Goal: Task Accomplishment & Management: Manage account settings

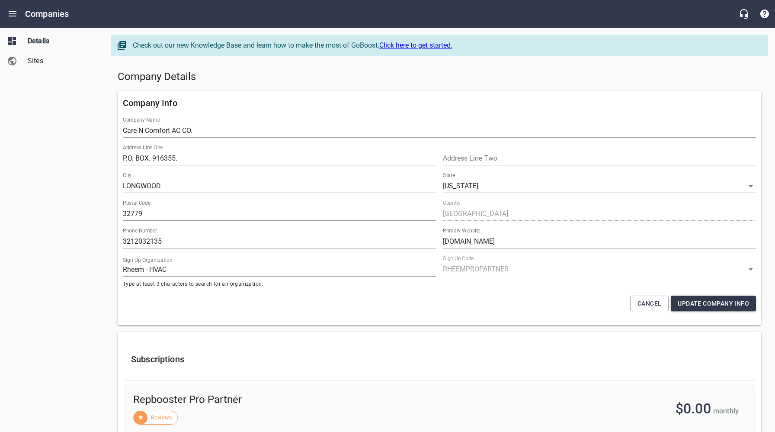
select select "[US_STATE]"
select select "62"
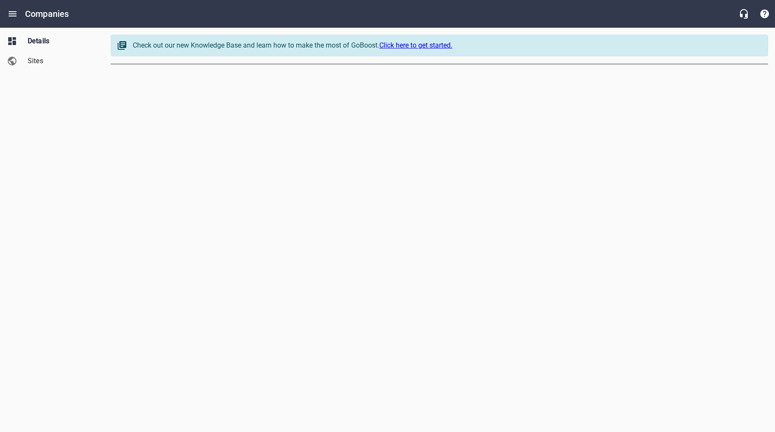
select select "4419"
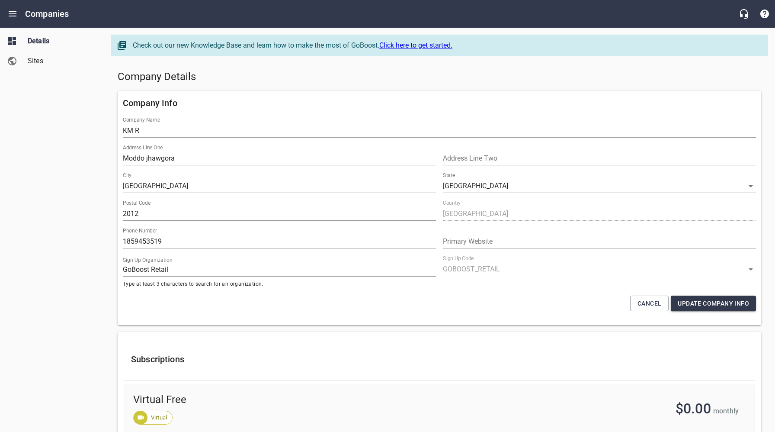
click at [33, 61] on span "Sites" at bounding box center [61, 61] width 66 height 10
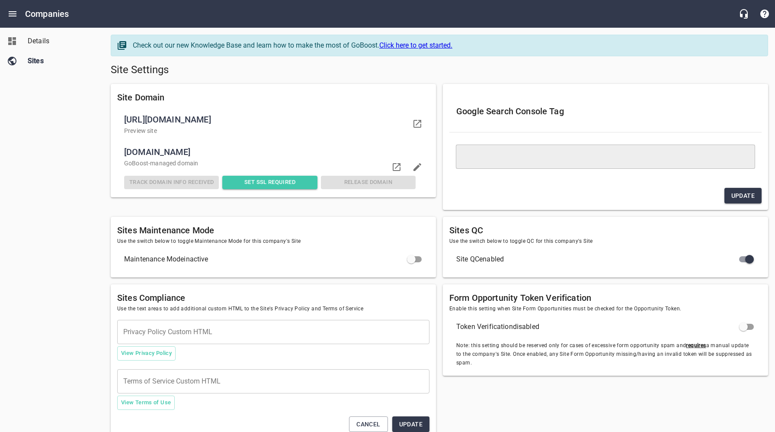
click at [742, 260] on input "checkbox" at bounding box center [749, 259] width 21 height 21
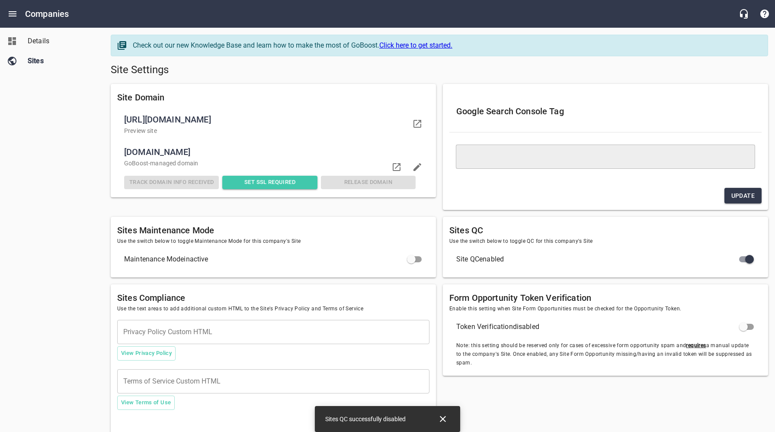
checkbox input "false"
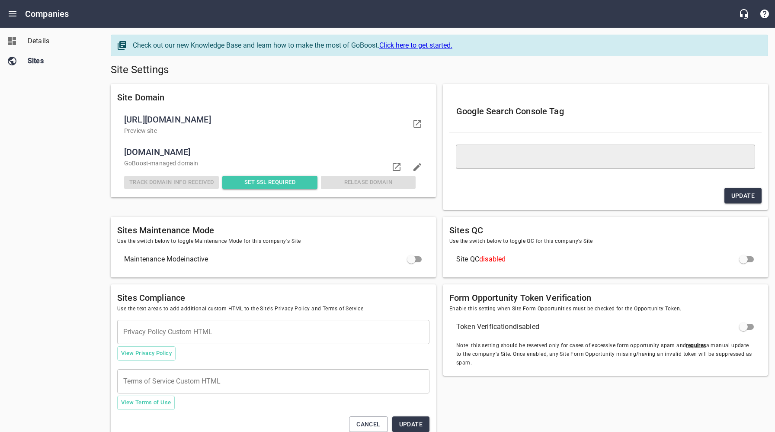
click at [43, 39] on span "Details" at bounding box center [61, 41] width 66 height 10
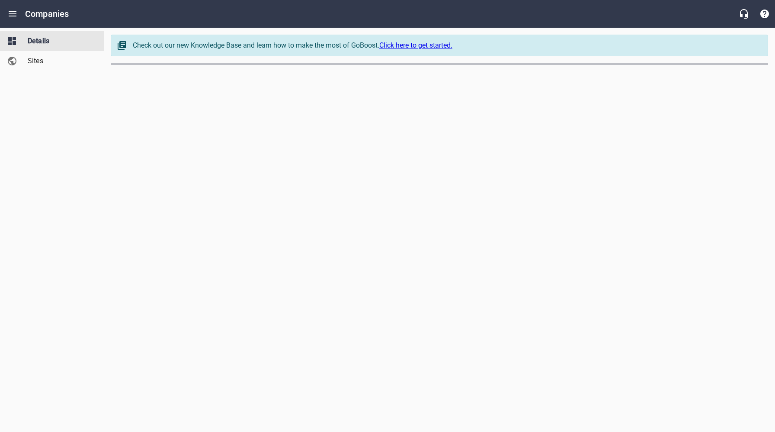
select select "4419"
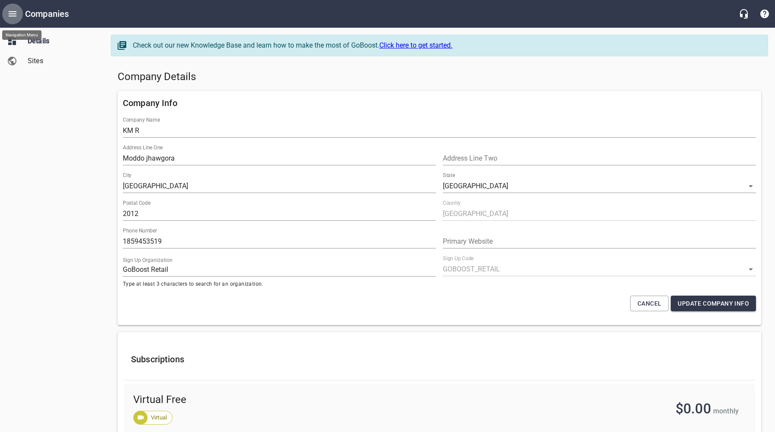
click at [14, 12] on icon "Open drawer" at bounding box center [12, 14] width 10 height 10
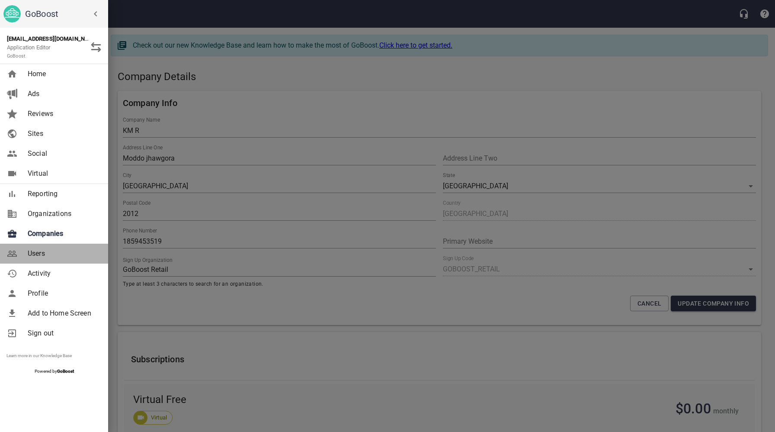
click at [41, 250] on span "Users" at bounding box center [63, 253] width 70 height 10
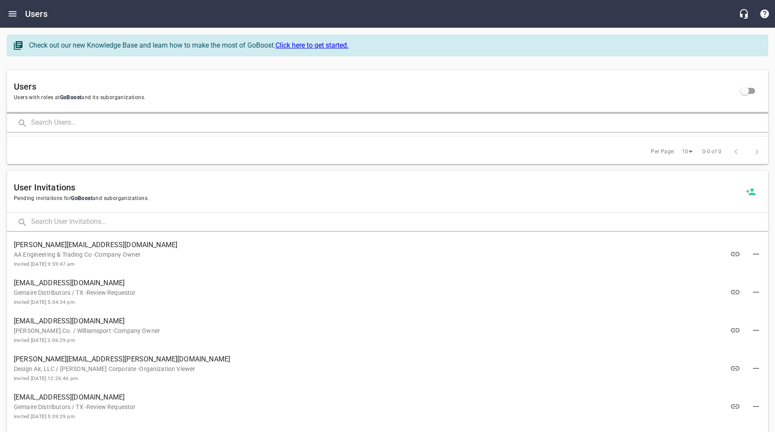
click at [84, 121] on input "text" at bounding box center [399, 123] width 737 height 19
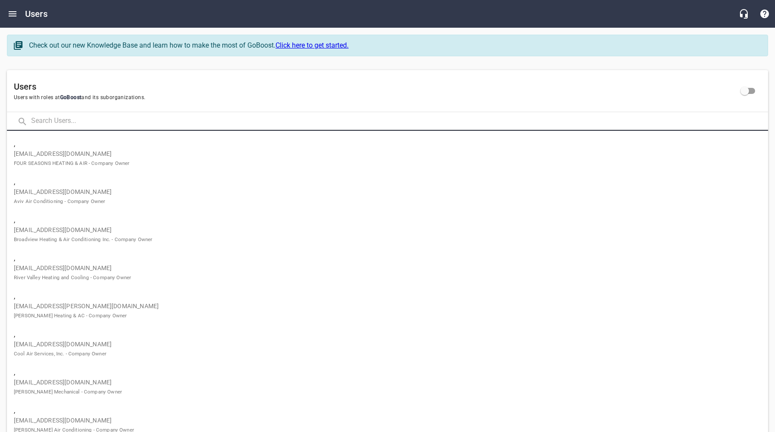
paste input "scott.smith@patriotheatingandac.com"
type input "scott.smith@patriotheatingandac.com"
click button at bounding box center [0, 0] width 0 height 0
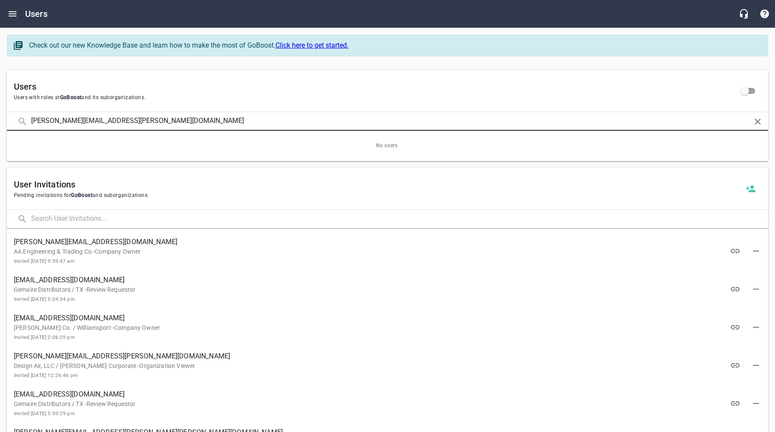
drag, startPoint x: 167, startPoint y: 123, endPoint x: 19, endPoint y: 121, distance: 148.0
click at [19, 121] on div "scott.smith@patriotheatingandac.com" at bounding box center [388, 121] width 762 height 19
type input "Patriot Heating"
click button at bounding box center [0, 0] width 0 height 0
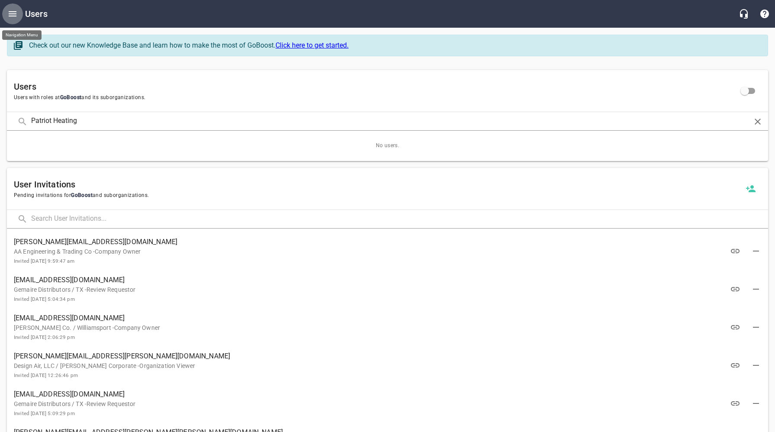
click at [12, 15] on icon "Open drawer" at bounding box center [12, 14] width 10 height 10
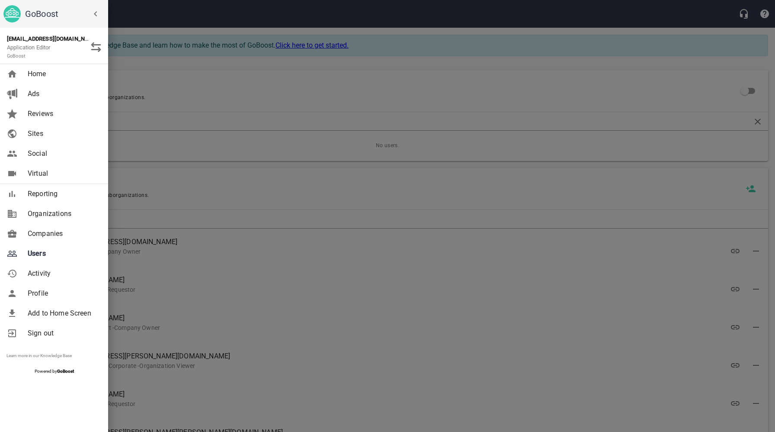
click at [54, 234] on span "Companies" at bounding box center [63, 233] width 70 height 10
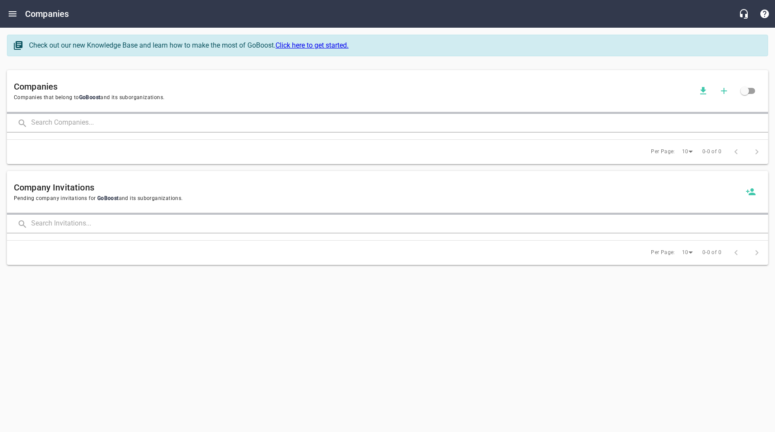
click at [116, 122] on input "text" at bounding box center [399, 123] width 737 height 19
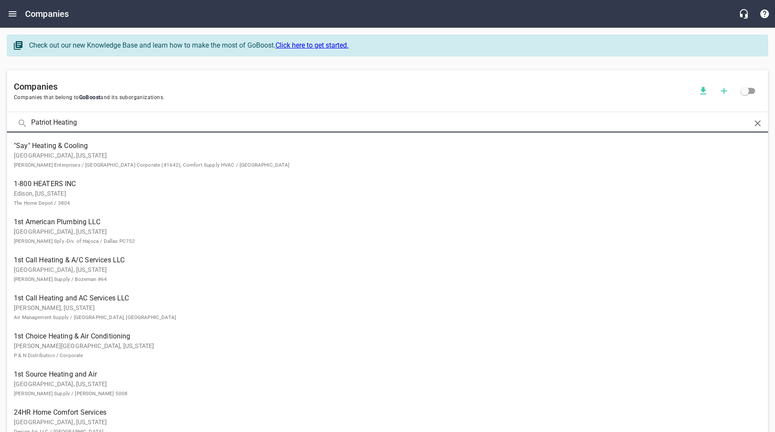
type input "Patriot Heating"
click button at bounding box center [0, 0] width 0 height 0
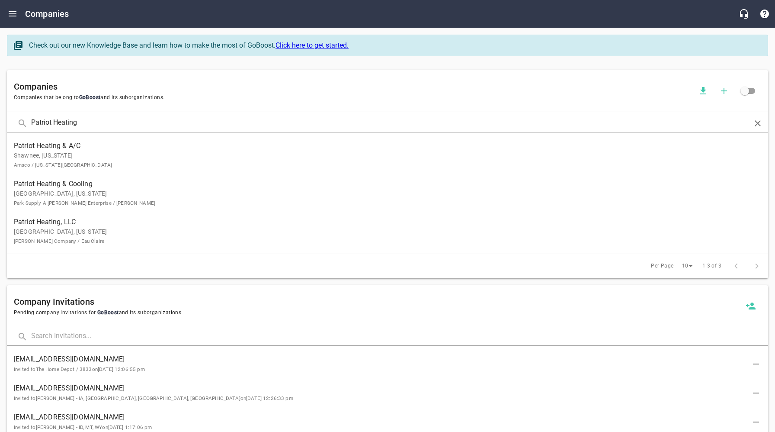
click at [39, 233] on p "New Richmond, Wisconsin Goodin Company / Eau Claire" at bounding box center [381, 236] width 734 height 18
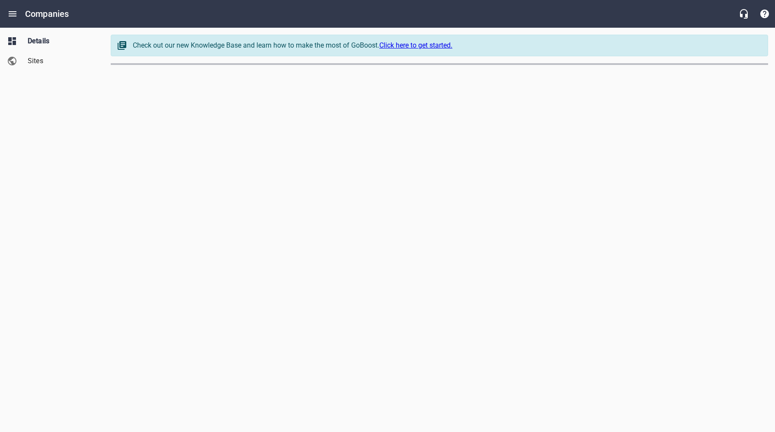
select select "[US_STATE]"
select select "63"
select select "[US_STATE]"
select select "62"
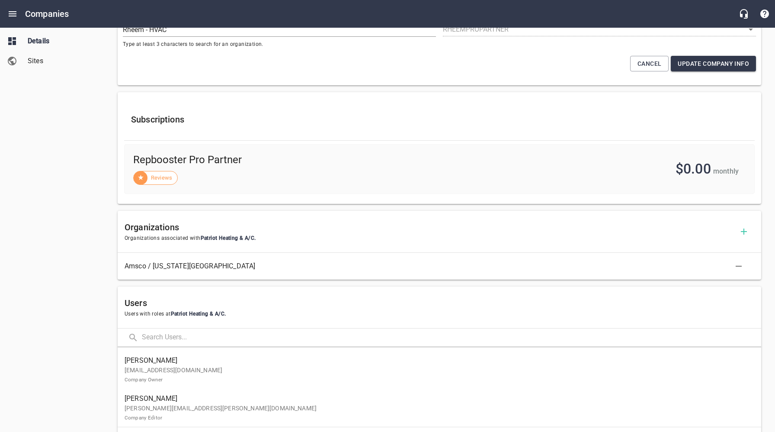
scroll to position [368, 0]
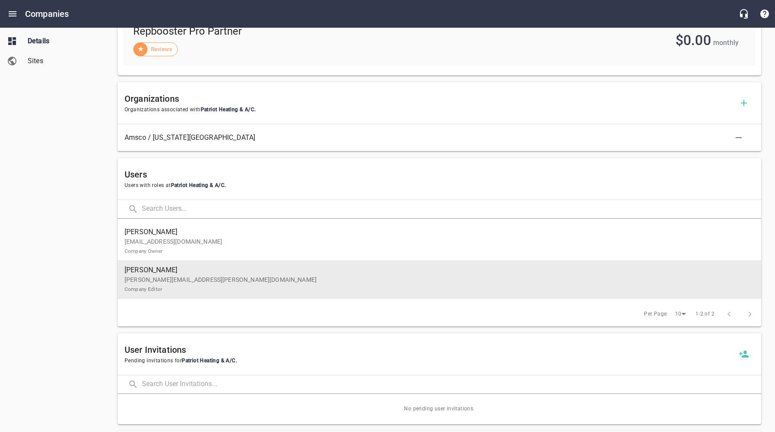
click at [210, 280] on p "stephanie.starling@patriotheatingandac.com Company Editor" at bounding box center [436, 284] width 623 height 18
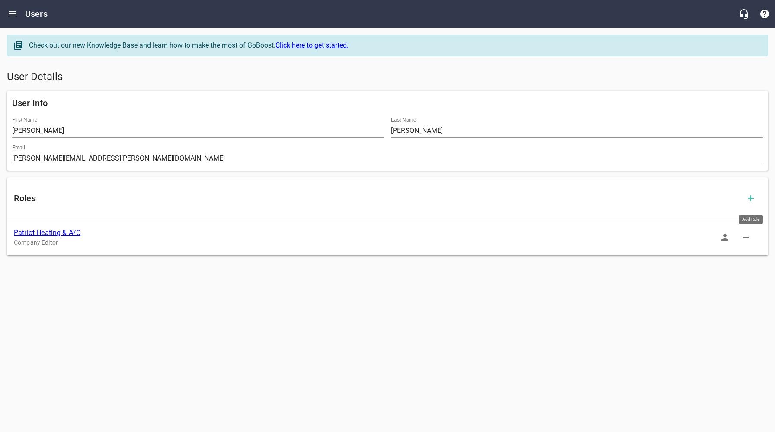
click at [752, 197] on icon "button" at bounding box center [751, 198] width 10 height 10
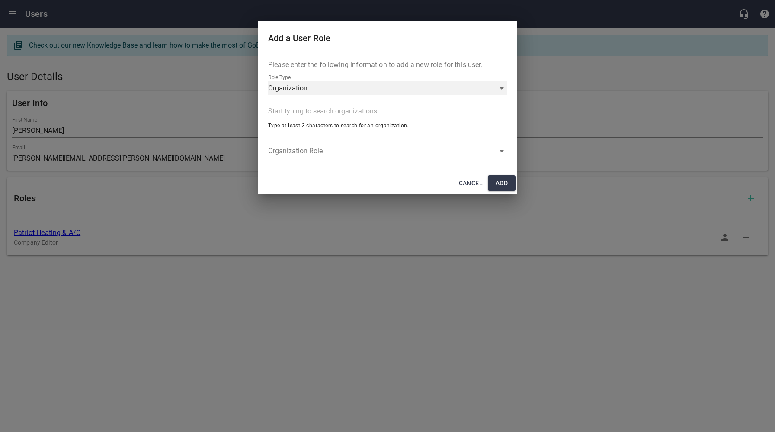
click at [319, 87] on div "Organization" at bounding box center [387, 88] width 239 height 14
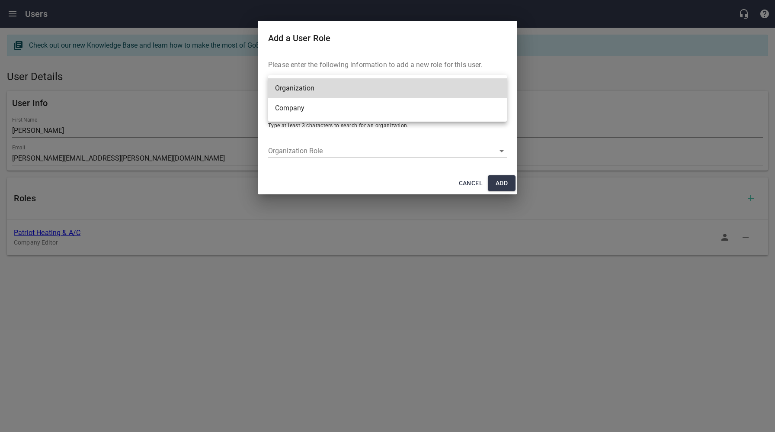
click at [299, 110] on li "Company" at bounding box center [387, 108] width 239 height 20
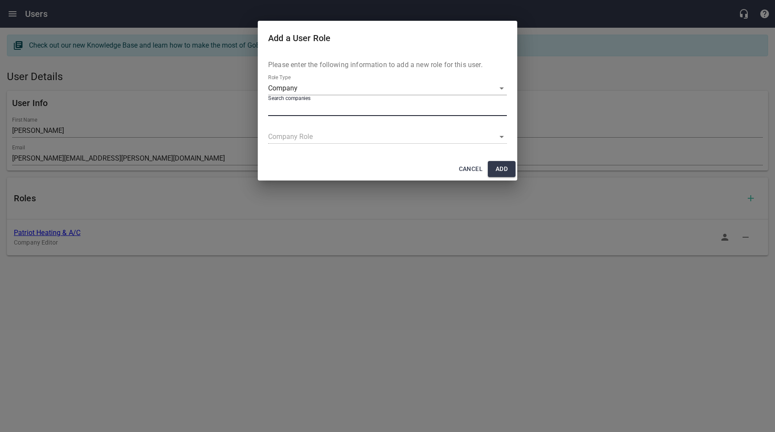
click at [309, 108] on input "text" at bounding box center [385, 109] width 235 height 14
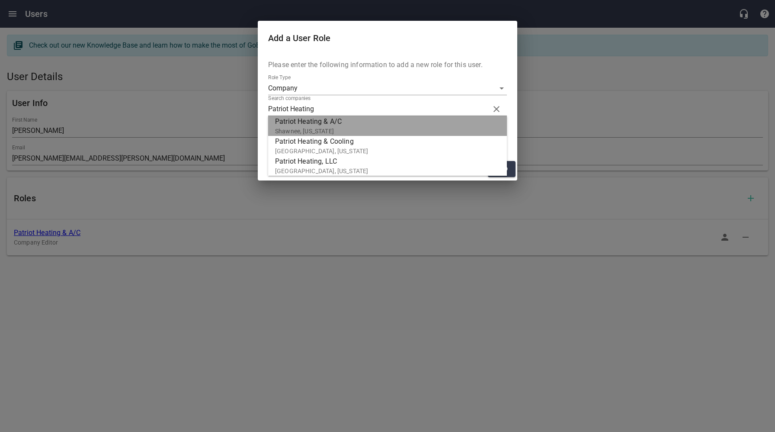
click at [314, 124] on span "Patriot Heating & A/C" at bounding box center [384, 121] width 218 height 10
type input "Patriot Heating & A/C"
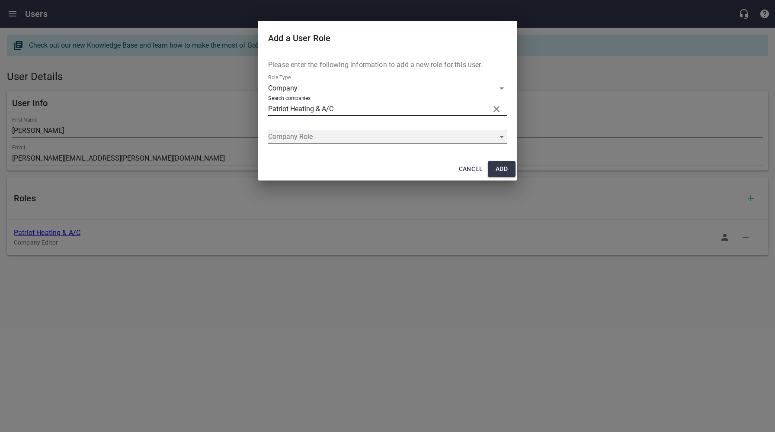
click at [331, 139] on div "​" at bounding box center [387, 137] width 239 height 14
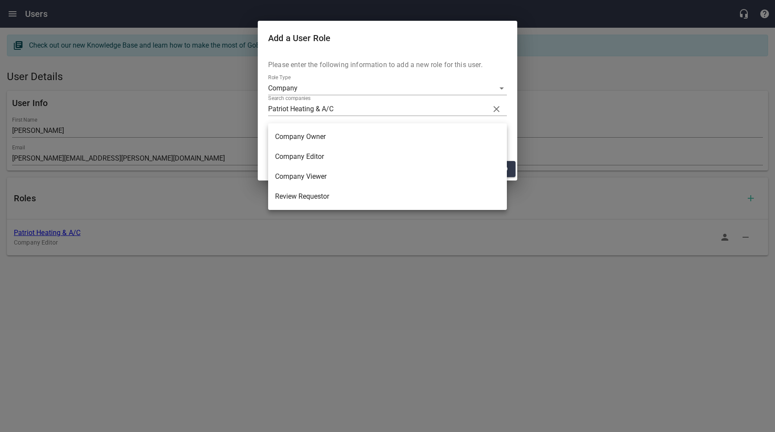
click at [309, 139] on li "Company Owner" at bounding box center [387, 137] width 239 height 20
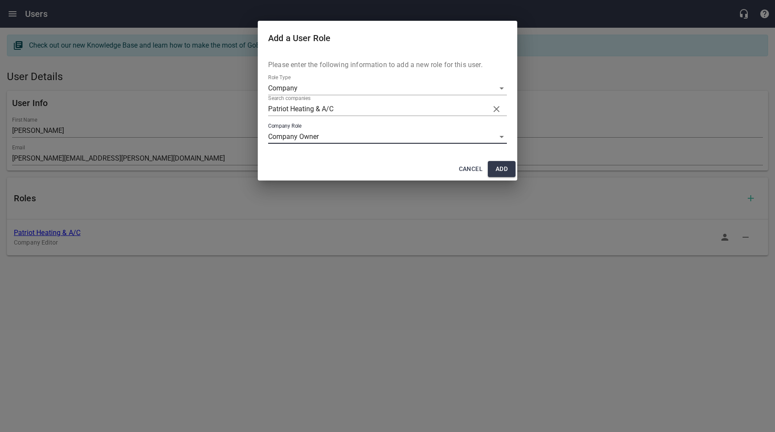
click at [506, 165] on span "Add" at bounding box center [502, 169] width 14 height 11
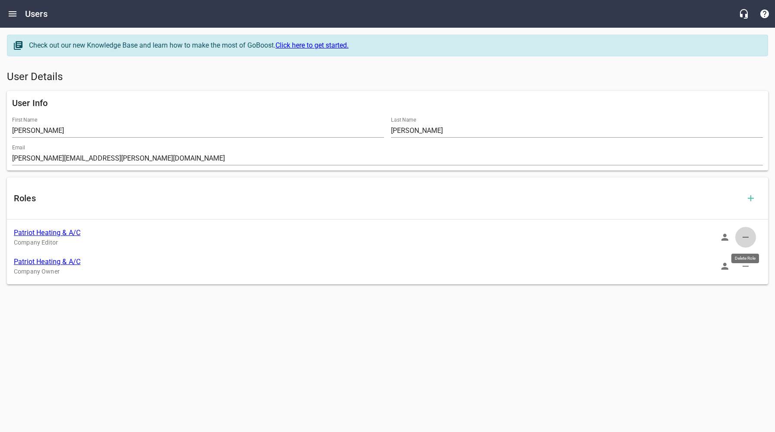
click at [743, 236] on icon "button" at bounding box center [746, 237] width 10 height 10
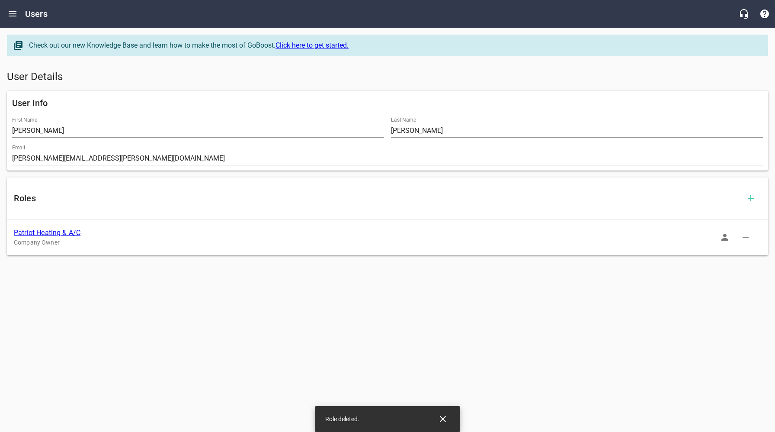
click at [47, 234] on link "Patriot Heating & A/C" at bounding box center [47, 232] width 67 height 8
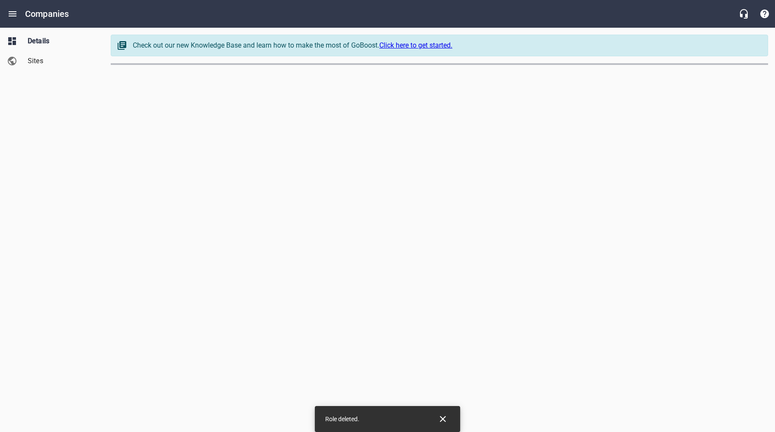
select select "[US_STATE]"
select select "62"
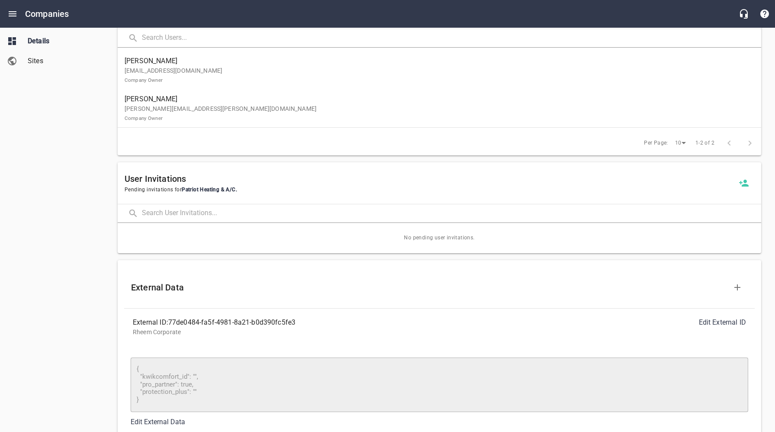
scroll to position [576, 0]
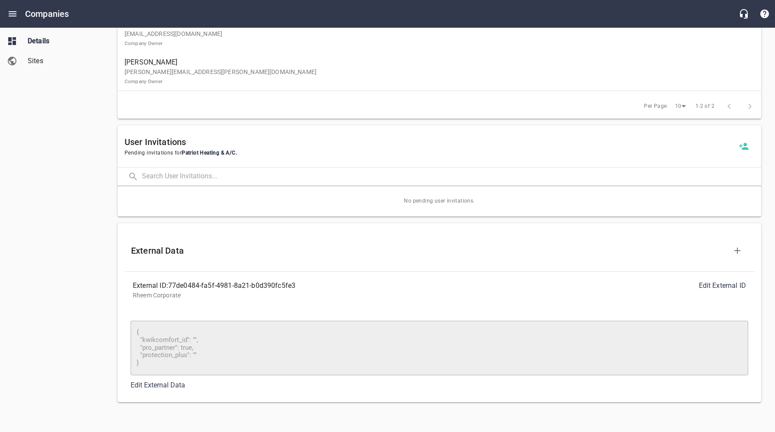
drag, startPoint x: 258, startPoint y: 289, endPoint x: 268, endPoint y: 289, distance: 10.0
click at [258, 289] on div "External ID: 77de0484-fa5f-4981-8a21-b0d390fc5fe3" at bounding box center [286, 285] width 307 height 10
drag, startPoint x: 298, startPoint y: 285, endPoint x: 211, endPoint y: 284, distance: 87.4
click at [170, 284] on div "External ID: 77de0484-fa5f-4981-8a21-b0d390fc5fe3" at bounding box center [286, 285] width 307 height 10
copy div "77de0484-fa5f-4981-8a21-b0d390fc5fe3"
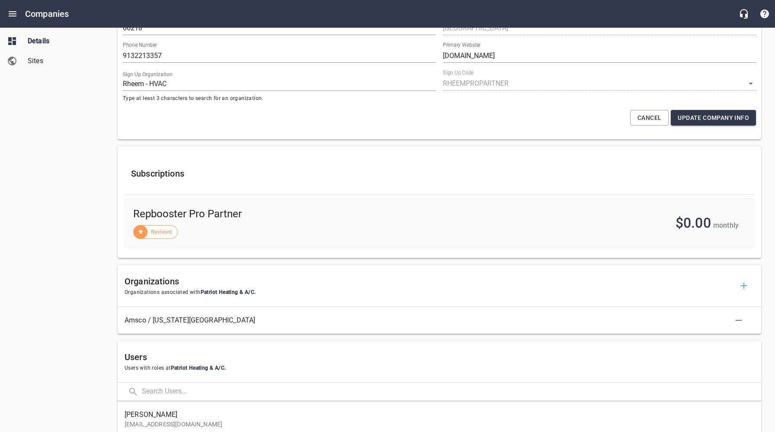
scroll to position [365, 0]
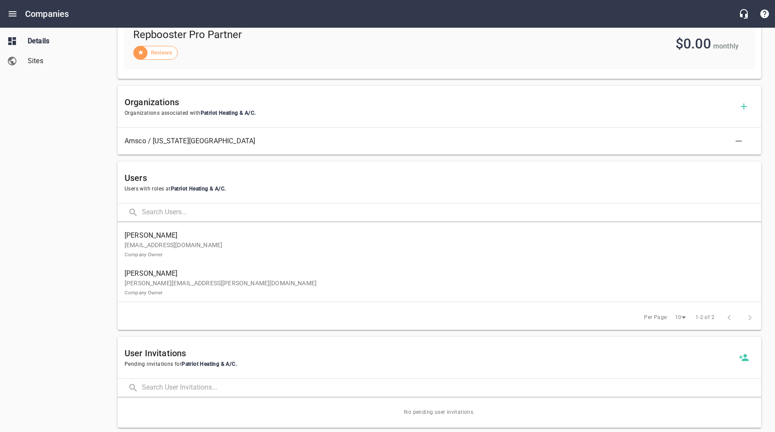
click at [272, 244] on p "patriotheatingandac@yahoo.com Company Owner" at bounding box center [436, 250] width 623 height 18
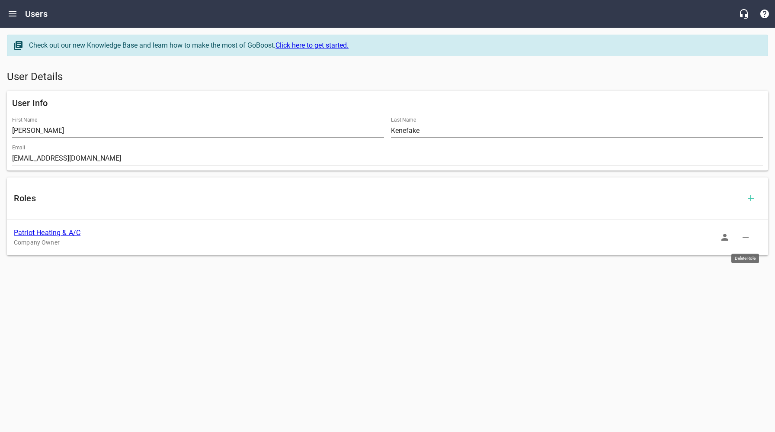
click at [746, 237] on icon "button" at bounding box center [746, 237] width 6 height 1
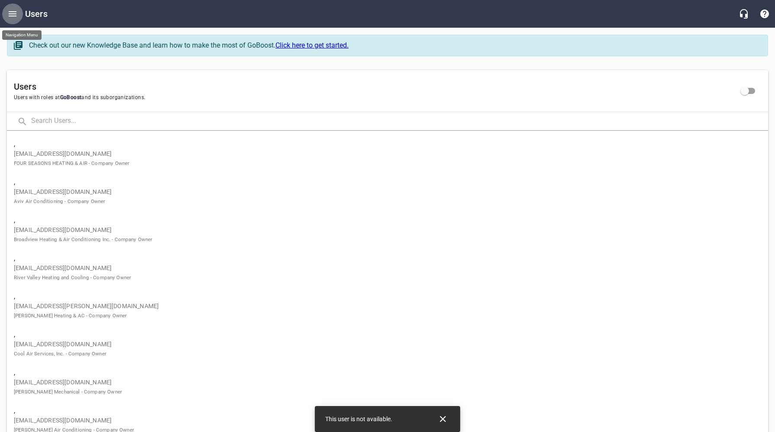
click at [14, 14] on icon "Open drawer" at bounding box center [13, 13] width 8 height 5
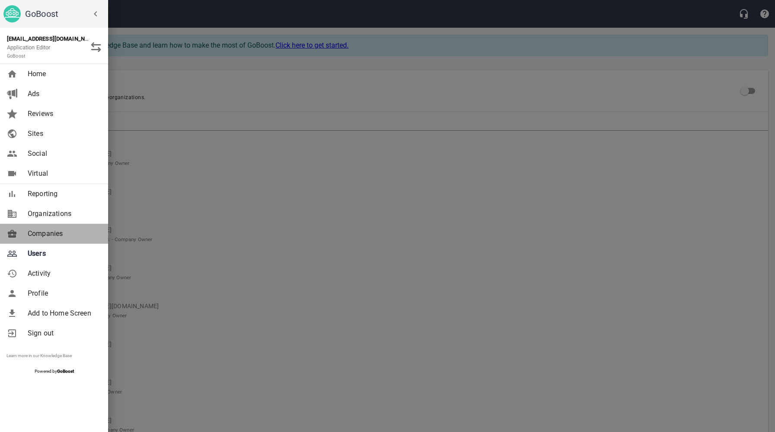
click at [49, 237] on span "Companies" at bounding box center [63, 233] width 70 height 10
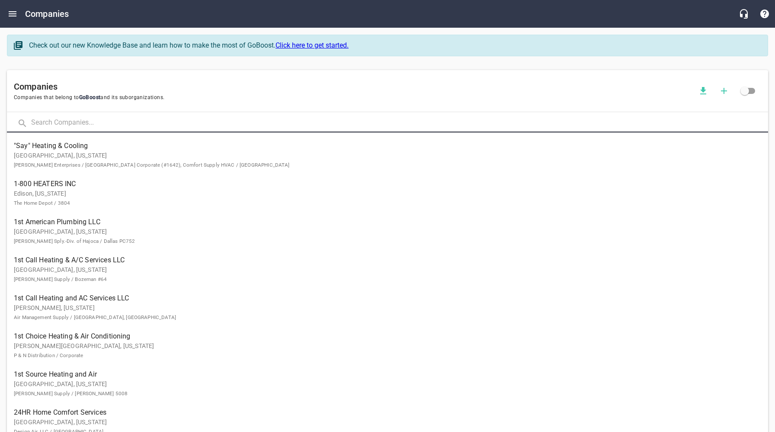
click at [125, 122] on input "text" at bounding box center [399, 123] width 737 height 19
type input "Patriot"
click button at bounding box center [0, 0] width 0 height 0
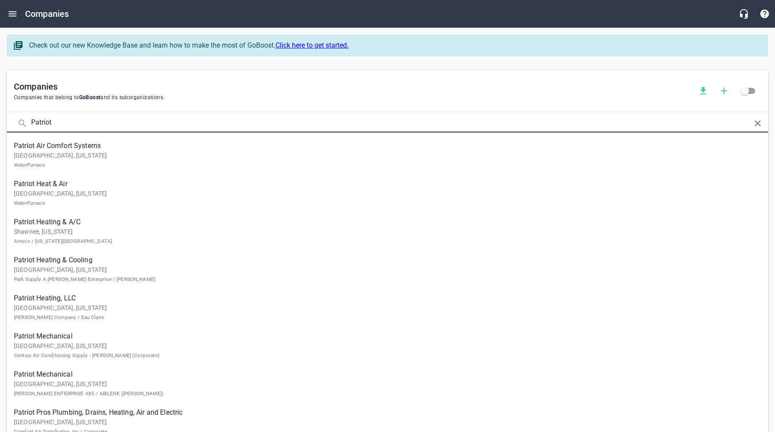
click at [61, 230] on p "Shawnee, Kansas Amsco / Kansas City" at bounding box center [381, 236] width 734 height 18
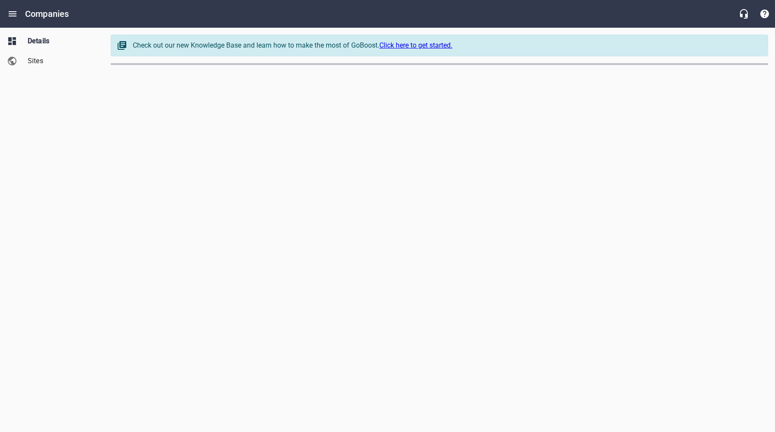
select select "[US_STATE]"
select select "62"
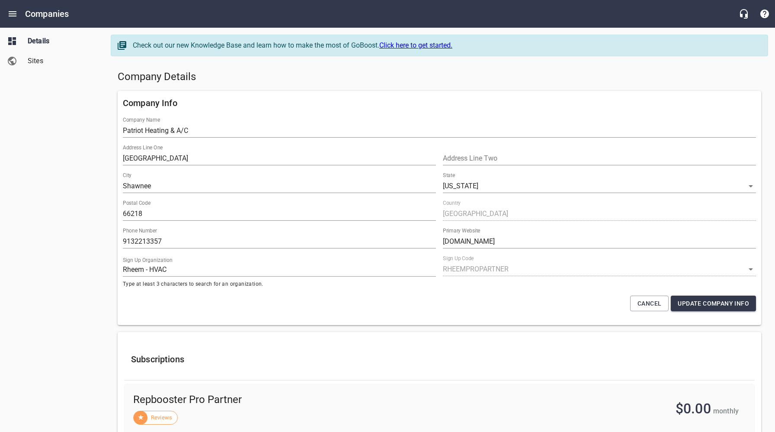
click at [361, 93] on div "Company Info" at bounding box center [439, 103] width 640 height 21
click at [255, 81] on h5 "Company Details" at bounding box center [440, 77] width 644 height 14
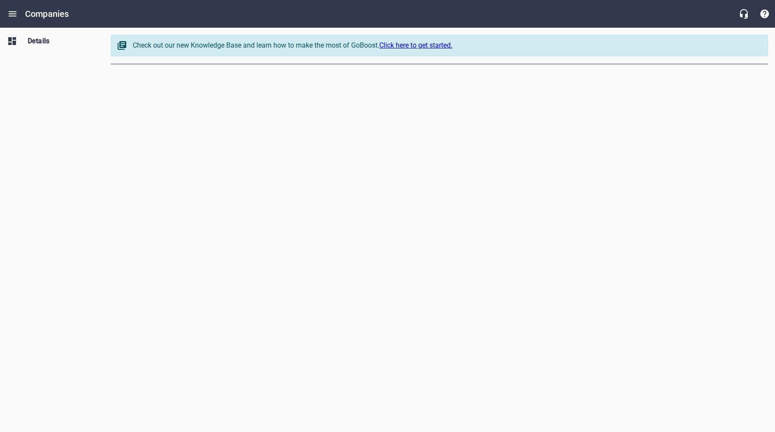
select select "[US_STATE]"
select select "62"
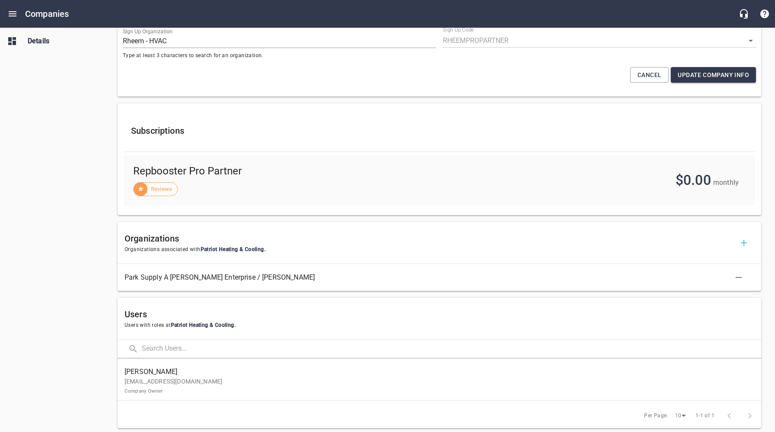
scroll to position [276, 0]
